Goal: Check status: Check status

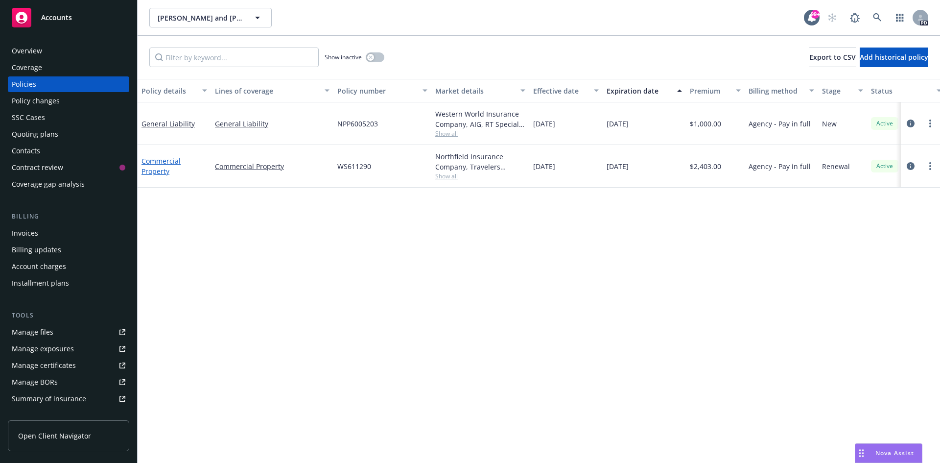
click at [159, 164] on link "Commercial Property" at bounding box center [161, 166] width 39 height 20
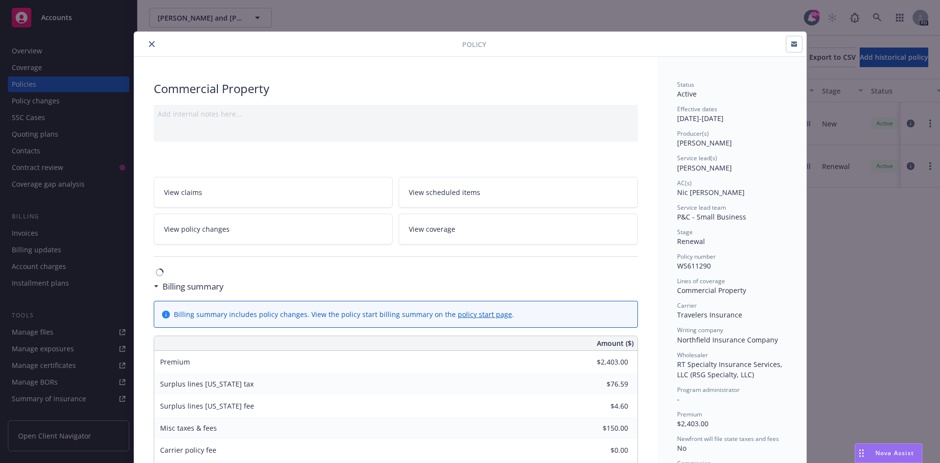
click at [330, 266] on div at bounding box center [396, 256] width 484 height 24
click at [149, 41] on icon "close" at bounding box center [152, 44] width 6 height 6
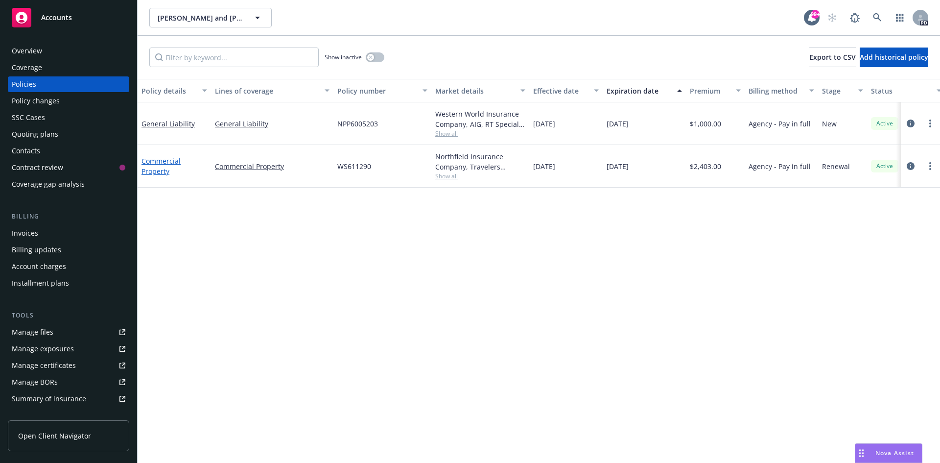
click at [149, 167] on link "Commercial Property" at bounding box center [161, 166] width 39 height 20
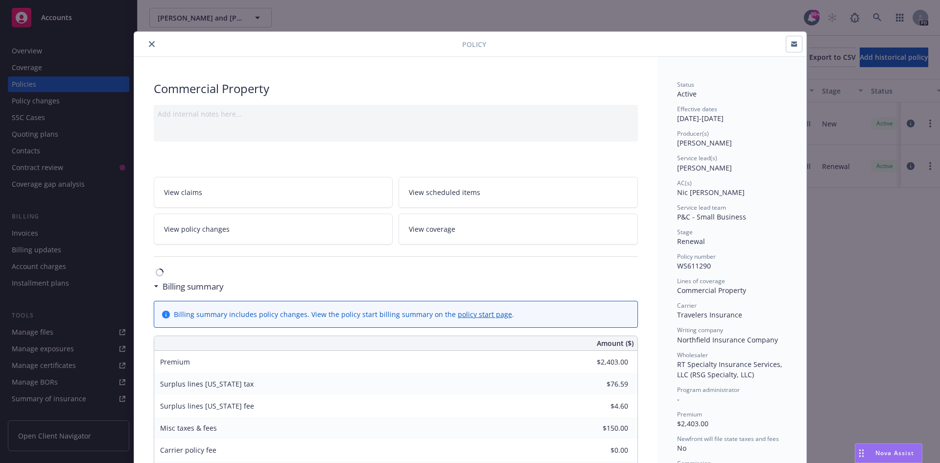
scroll to position [29, 0]
